Goal: Navigation & Orientation: Find specific page/section

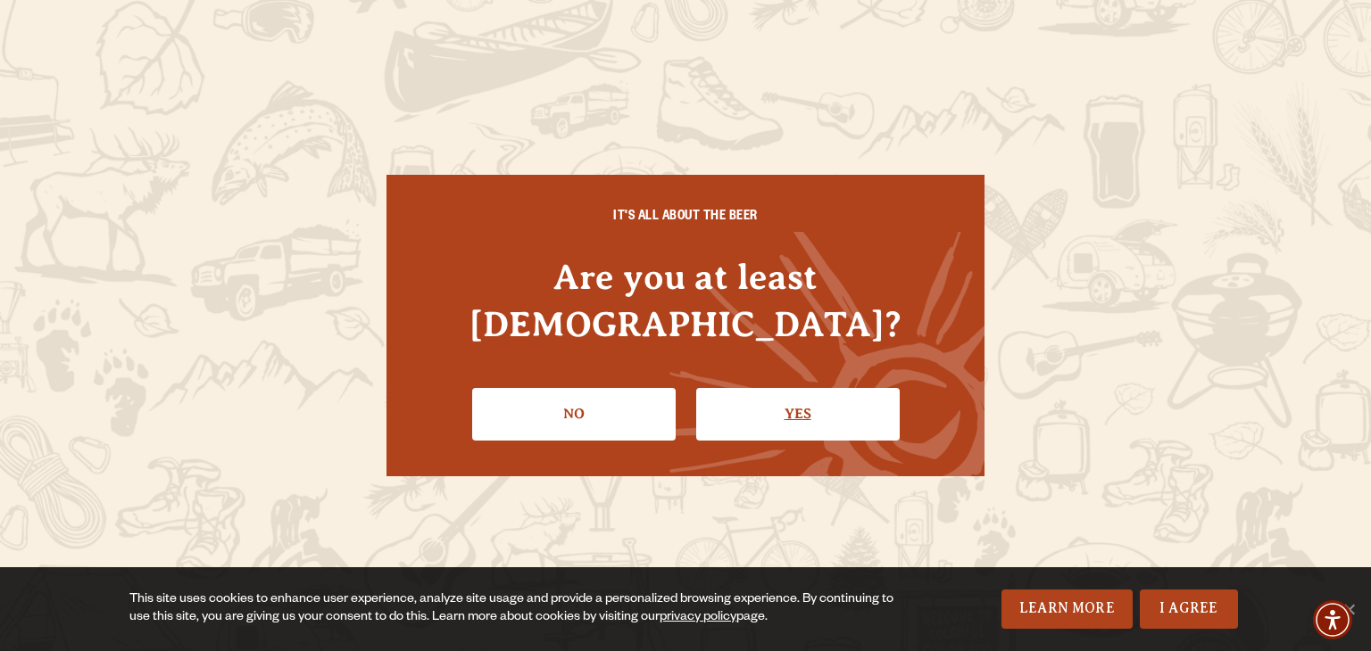
click at [720, 388] on link "Yes" at bounding box center [797, 414] width 203 height 52
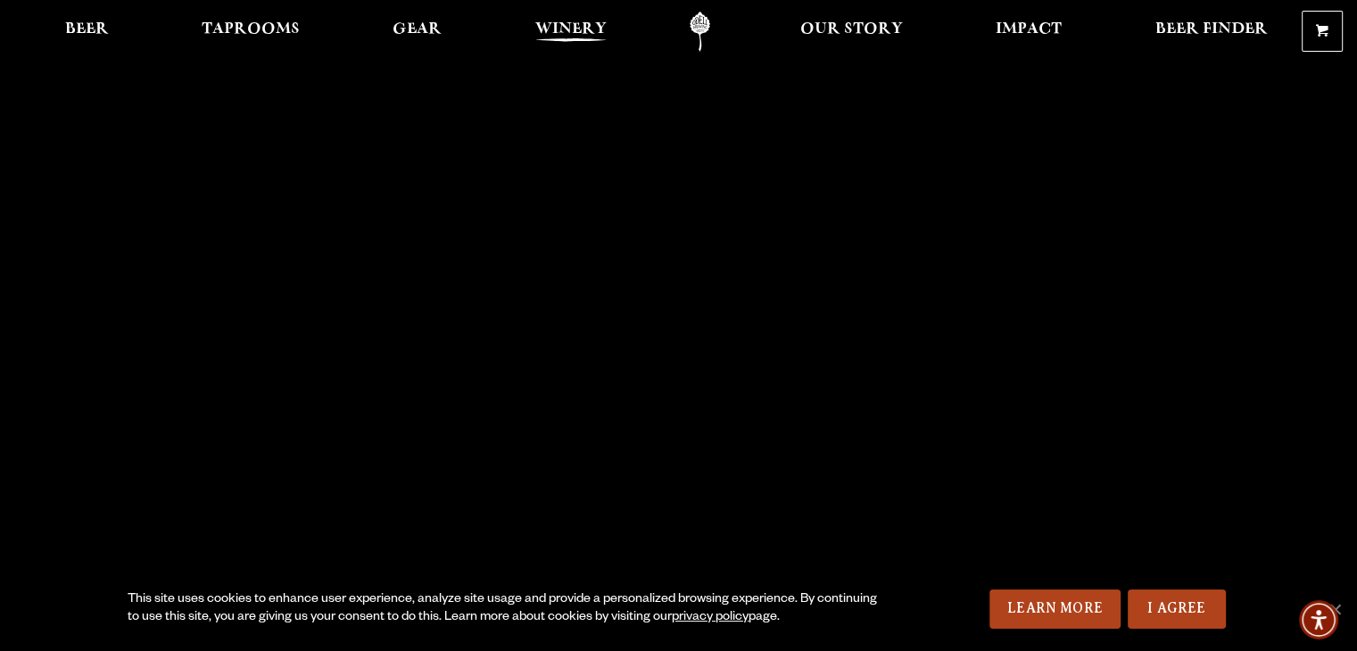
click at [558, 37] on span "Winery" at bounding box center [570, 29] width 71 height 14
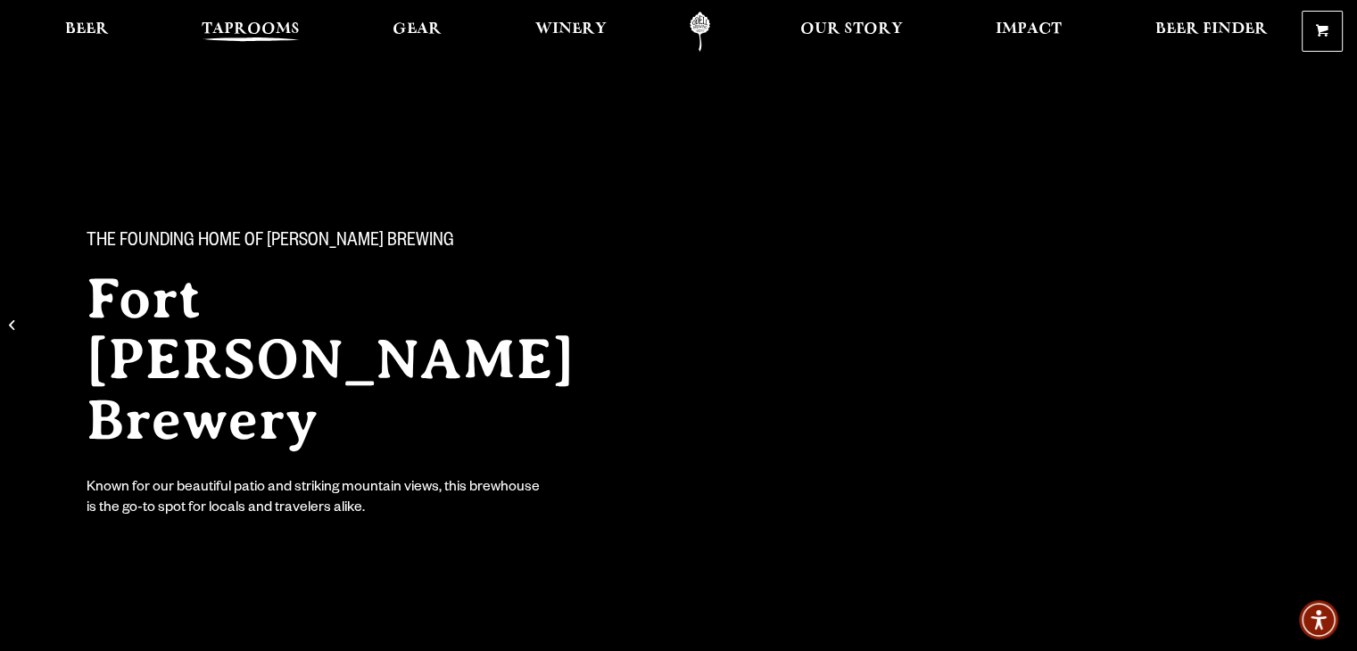
click at [289, 22] on span "Taprooms" at bounding box center [251, 29] width 98 height 14
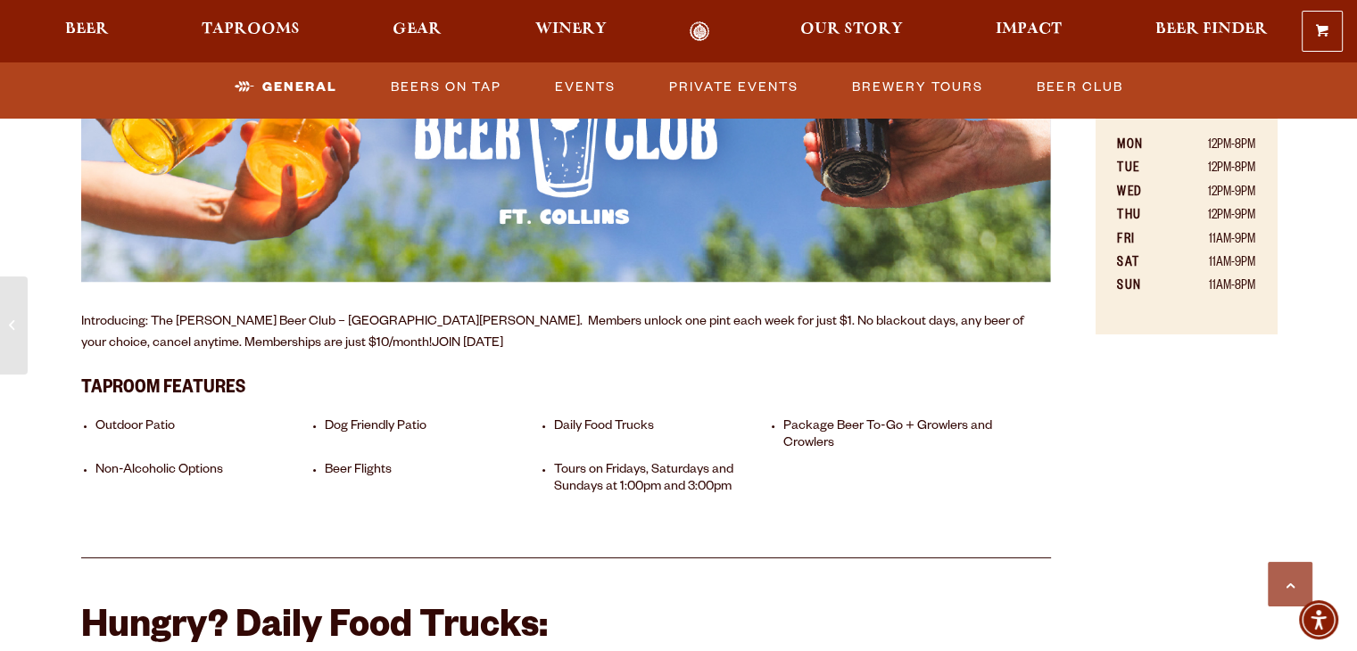
scroll to position [1253, 0]
